Goal: Information Seeking & Learning: Learn about a topic

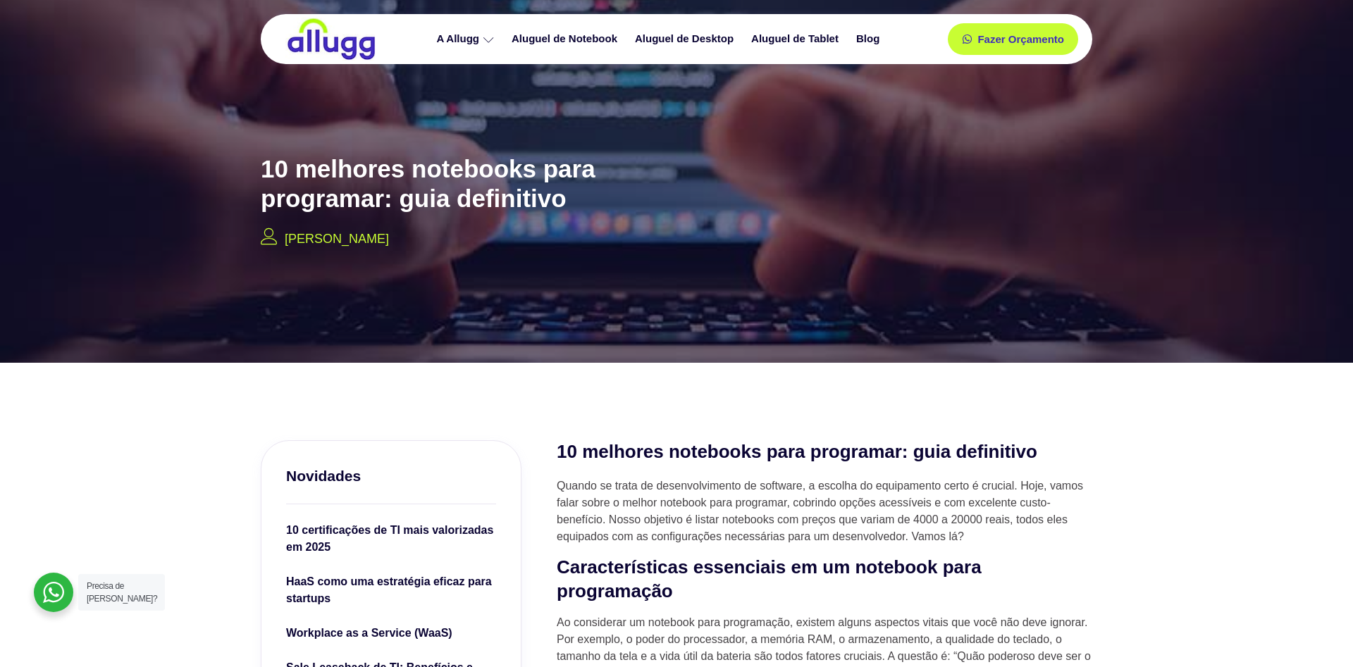
scroll to position [503, 0]
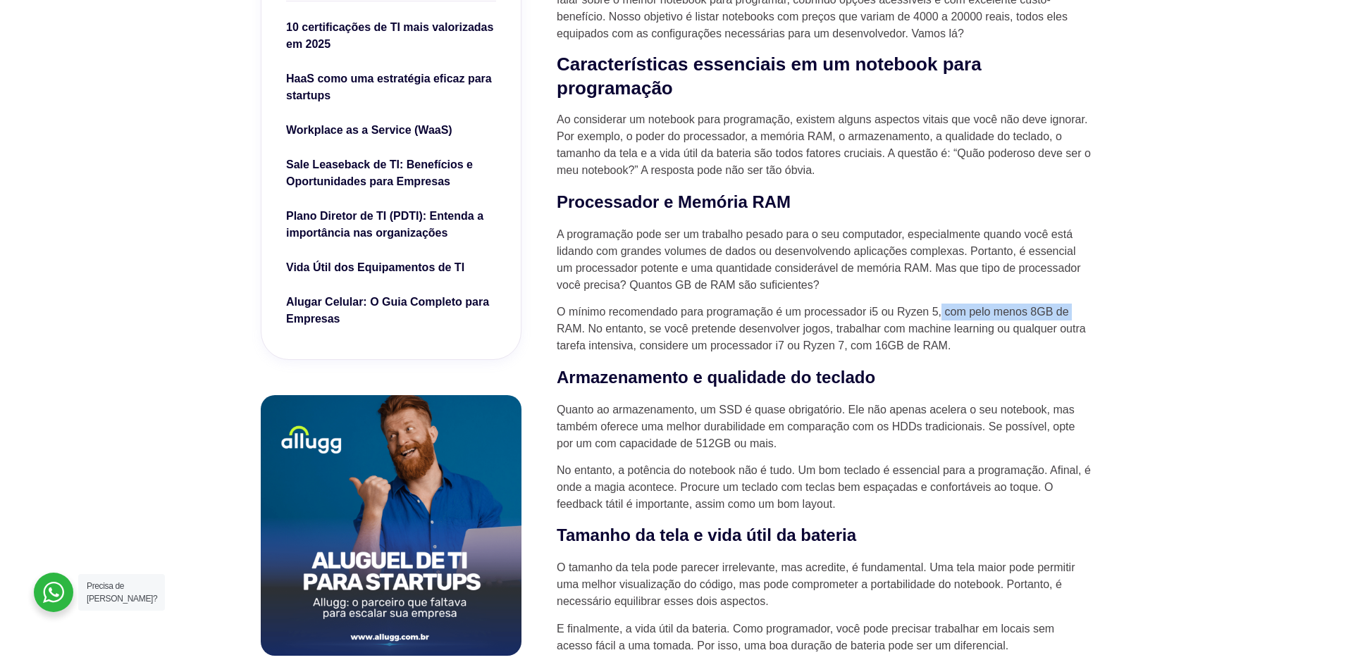
drag, startPoint x: 943, startPoint y: 310, endPoint x: 1109, endPoint y: 316, distance: 165.7
click at [695, 316] on p "O mínimo recomendado para programação é um processador i5 ou Ryzen 5, com pelo …" at bounding box center [824, 329] width 535 height 51
click at [829, 328] on p "O mínimo recomendado para programação é um processador i5 ou Ryzen 5, com pelo …" at bounding box center [824, 329] width 535 height 51
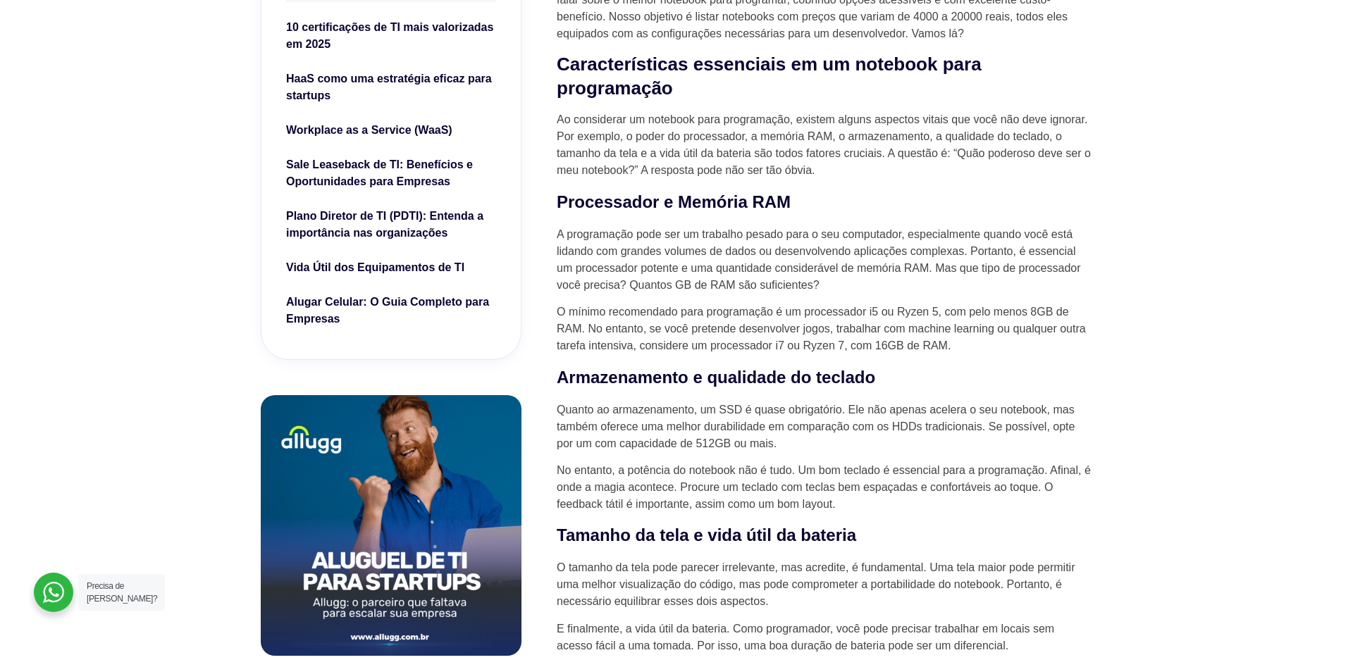
click at [838, 332] on p "O mínimo recomendado para programação é um processador i5 ou Ryzen 5, com pelo …" at bounding box center [824, 329] width 535 height 51
drag, startPoint x: 855, startPoint y: 347, endPoint x: 924, endPoint y: 349, distance: 69.1
click at [924, 349] on p "O mínimo recomendado para programação é um processador i5 ou Ryzen 5, com pelo …" at bounding box center [824, 329] width 535 height 51
drag, startPoint x: 908, startPoint y: 367, endPoint x: 825, endPoint y: 364, distance: 83.2
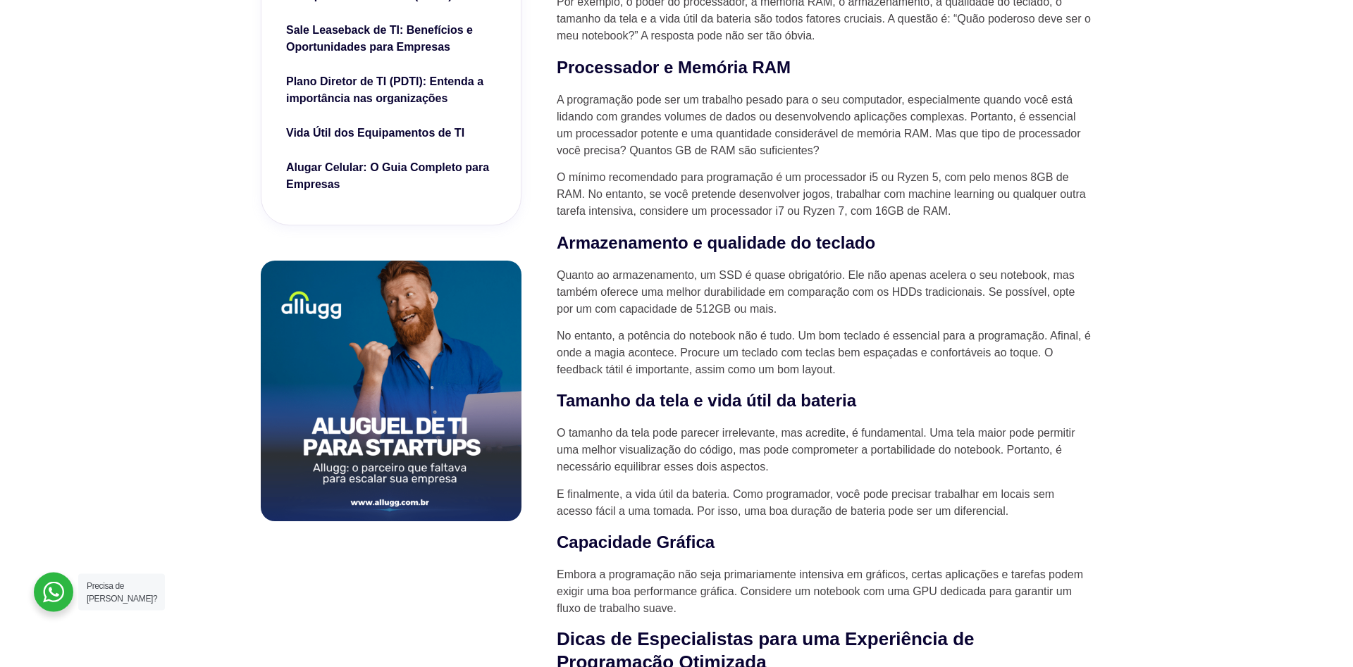
scroll to position [647, 0]
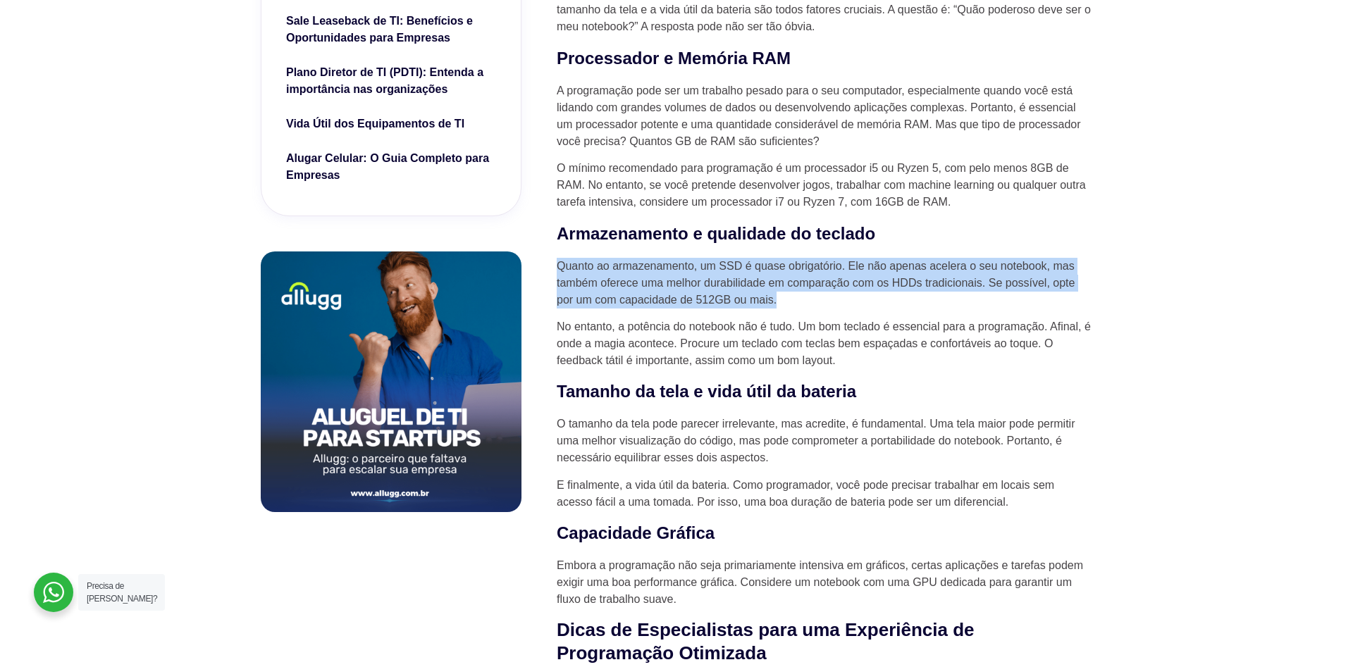
drag, startPoint x: 610, startPoint y: 269, endPoint x: 1012, endPoint y: 310, distance: 403.7
click at [1012, 309] on p "Quanto ao armazenamento, um SSD é quase obrigatório. Ele não apenas acelera o s…" at bounding box center [824, 283] width 535 height 51
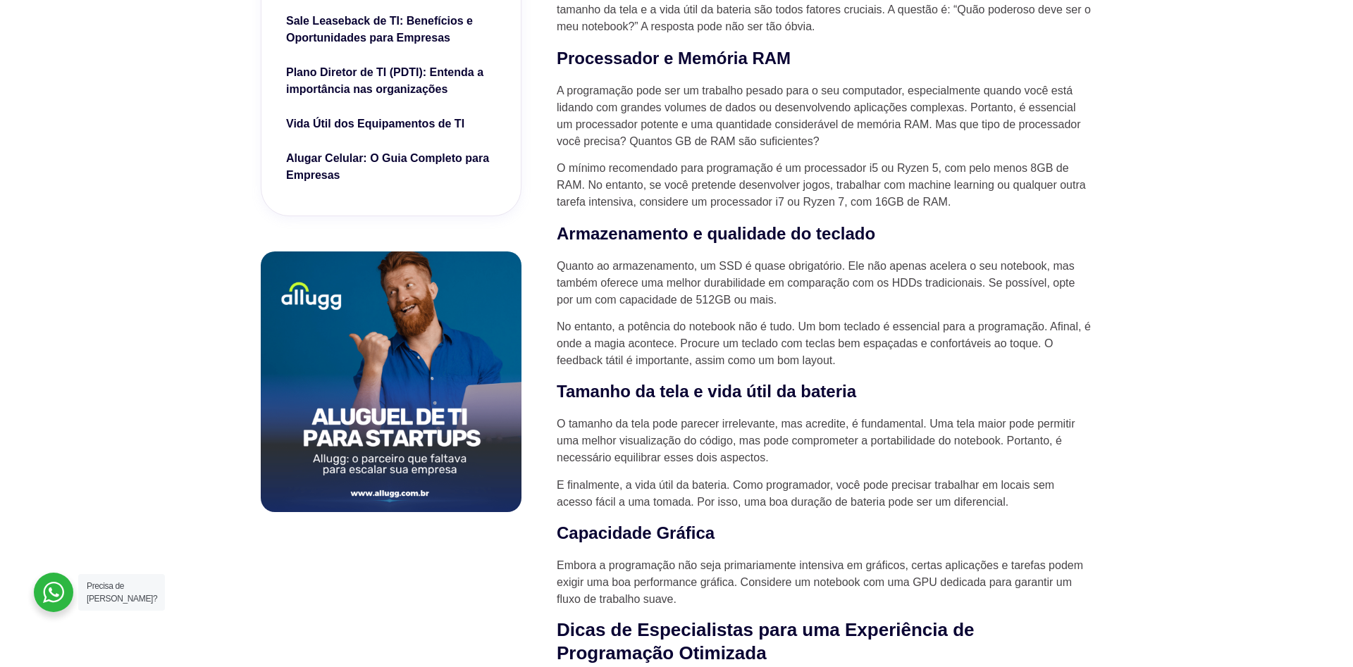
click at [972, 295] on p "Quanto ao armazenamento, um SSD é quase obrigatório. Ele não apenas acelera o s…" at bounding box center [824, 283] width 535 height 51
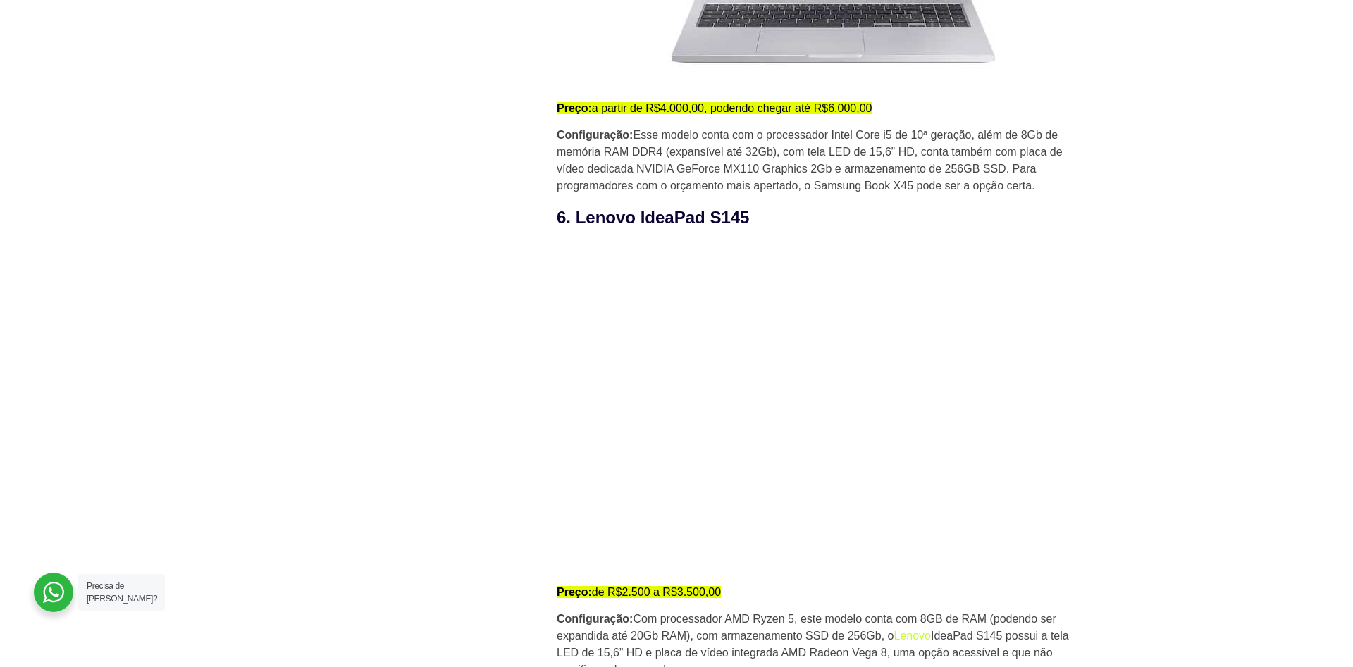
scroll to position [4240, 0]
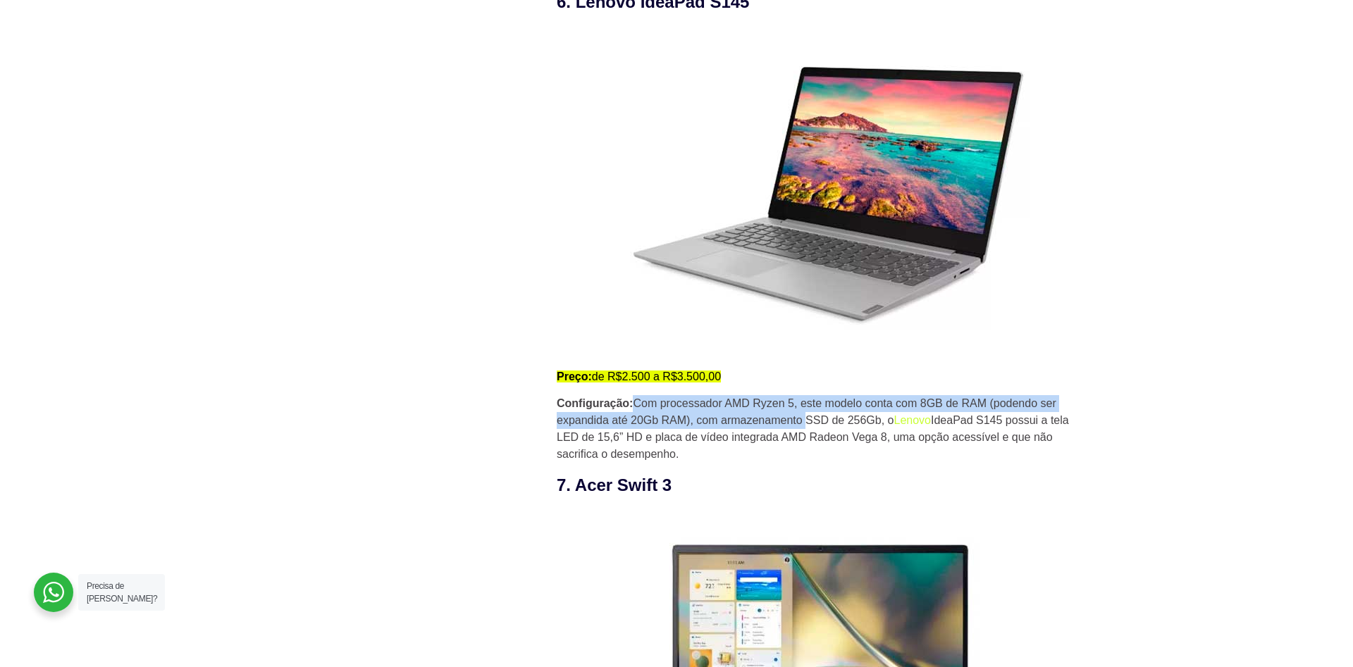
drag, startPoint x: 634, startPoint y: 407, endPoint x: 805, endPoint y: 432, distance: 172.4
click at [805, 432] on p "Configuração: Com processador AMD Ryzen 5, este modelo conta com 8GB de RAM (po…" at bounding box center [824, 429] width 535 height 68
click at [799, 454] on p "Configuração: Com processador AMD Ryzen 5, este modelo conta com 8GB de RAM (po…" at bounding box center [824, 429] width 535 height 68
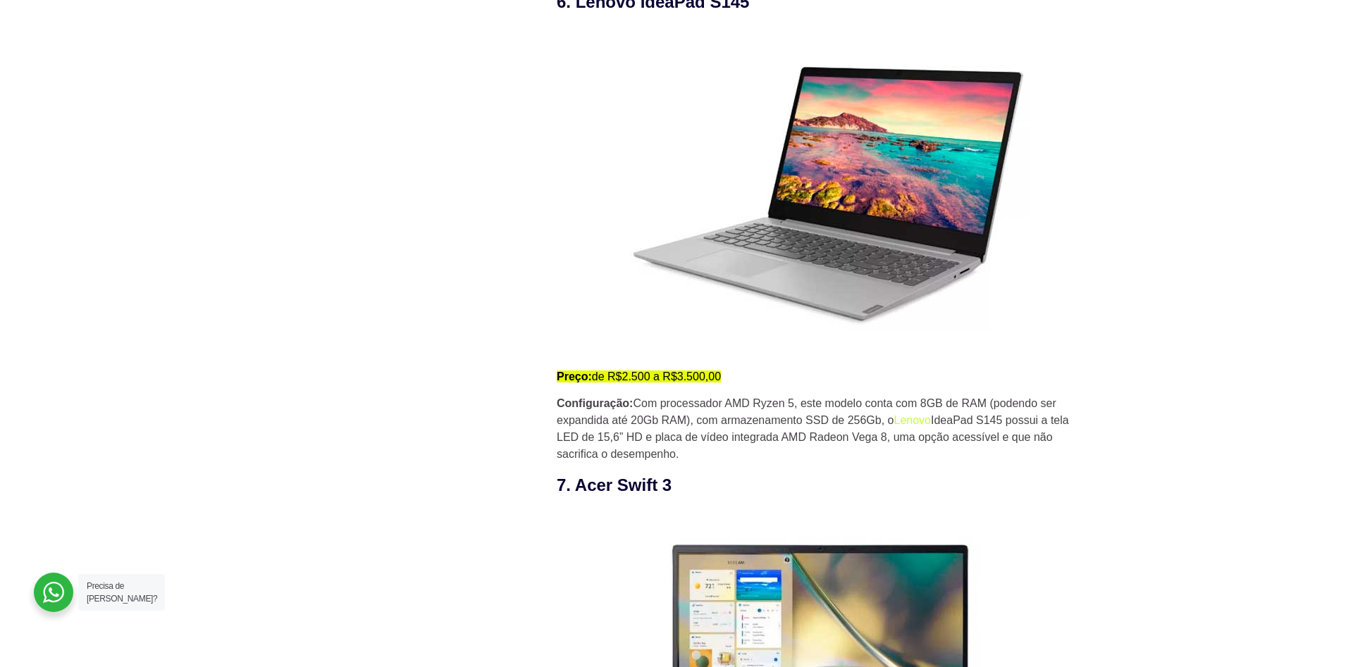
click at [791, 460] on p "Configuração: Com processador AMD Ryzen 5, este modelo conta com 8GB de RAM (po…" at bounding box center [824, 429] width 535 height 68
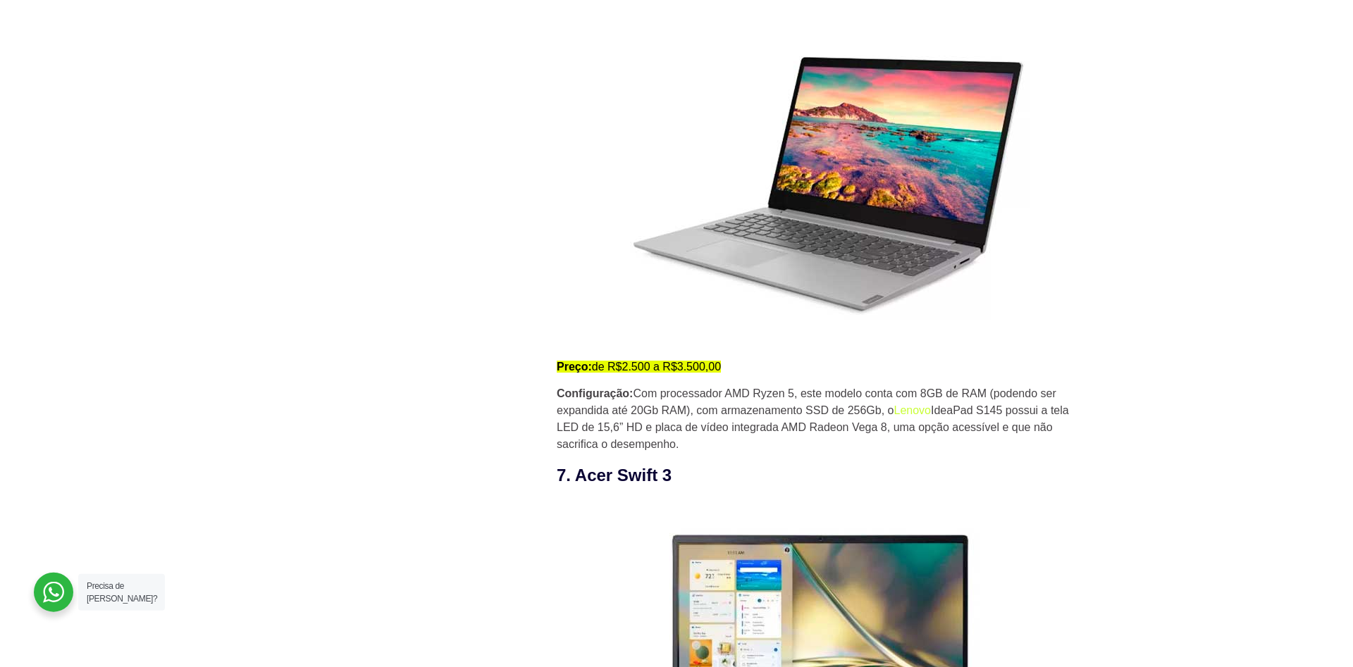
scroll to position [4096, 0]
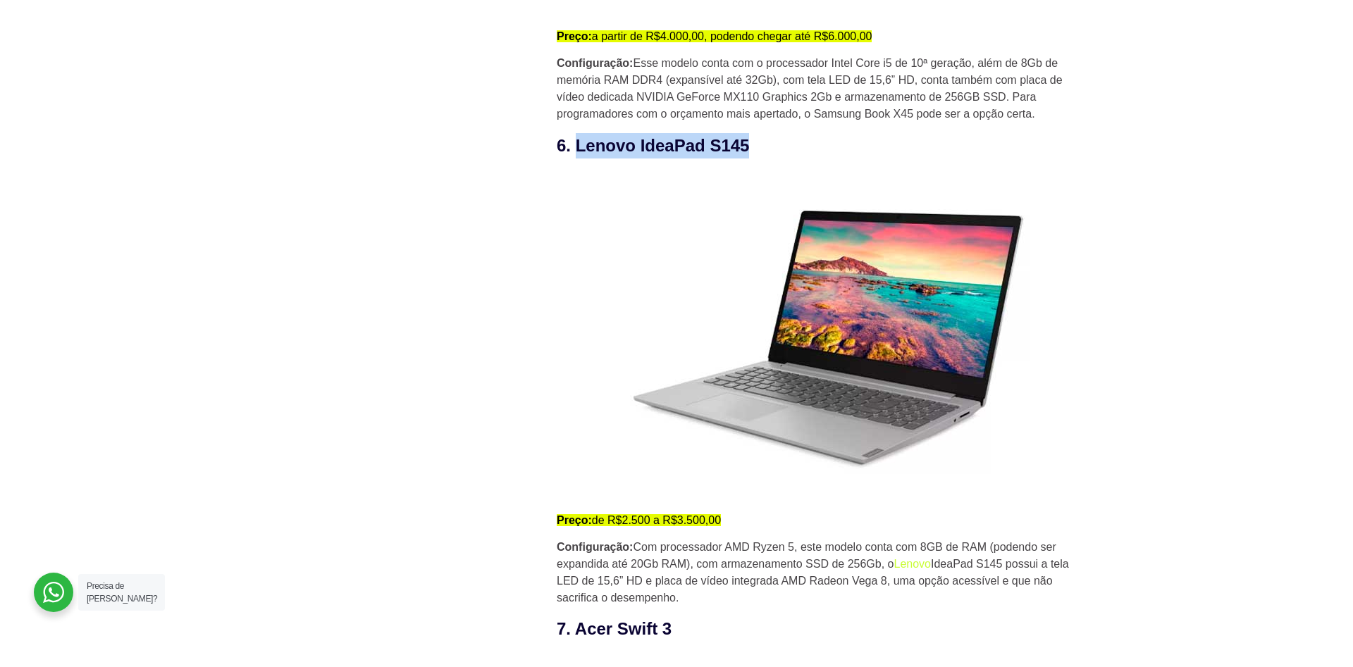
drag, startPoint x: 578, startPoint y: 149, endPoint x: 748, endPoint y: 146, distance: 169.8
click at [748, 146] on h3 "6. Lenovo IdeaPad S145" at bounding box center [824, 145] width 535 height 25
copy h3 "Lenovo IdeaPad S145"
click at [910, 570] on link "Lenovo" at bounding box center [911, 564] width 37 height 12
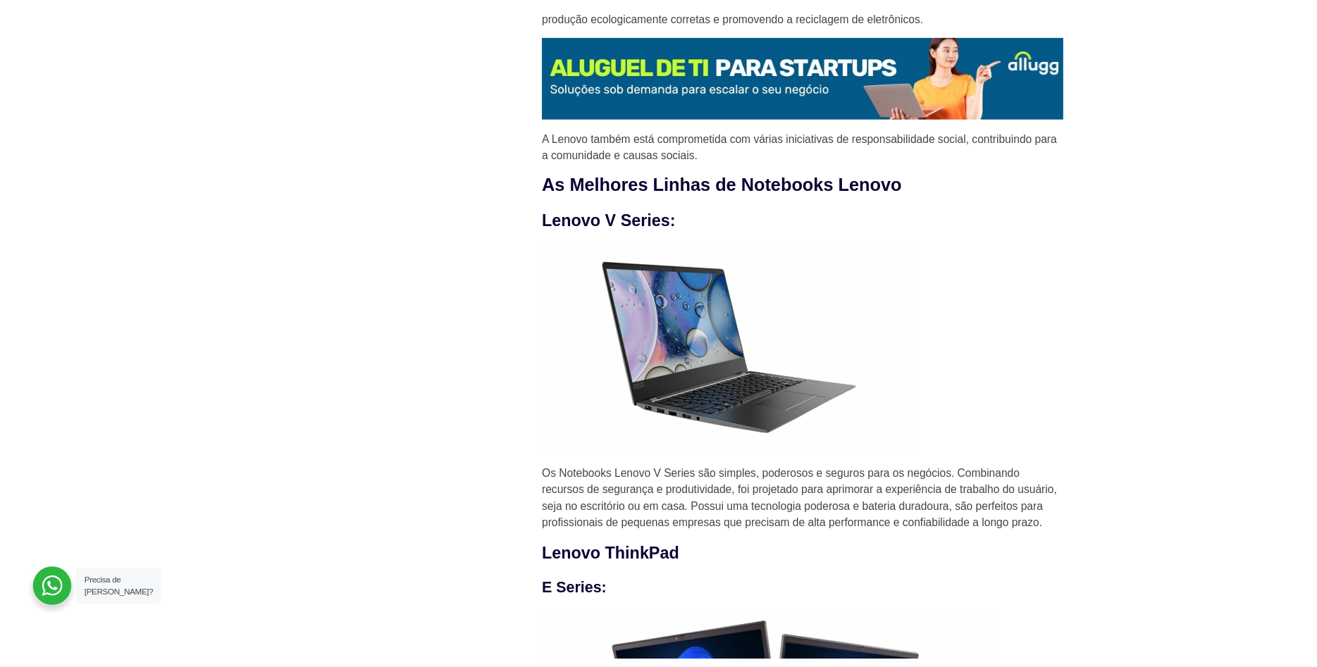
scroll to position [1509, 0]
